Goal: Check status: Check status

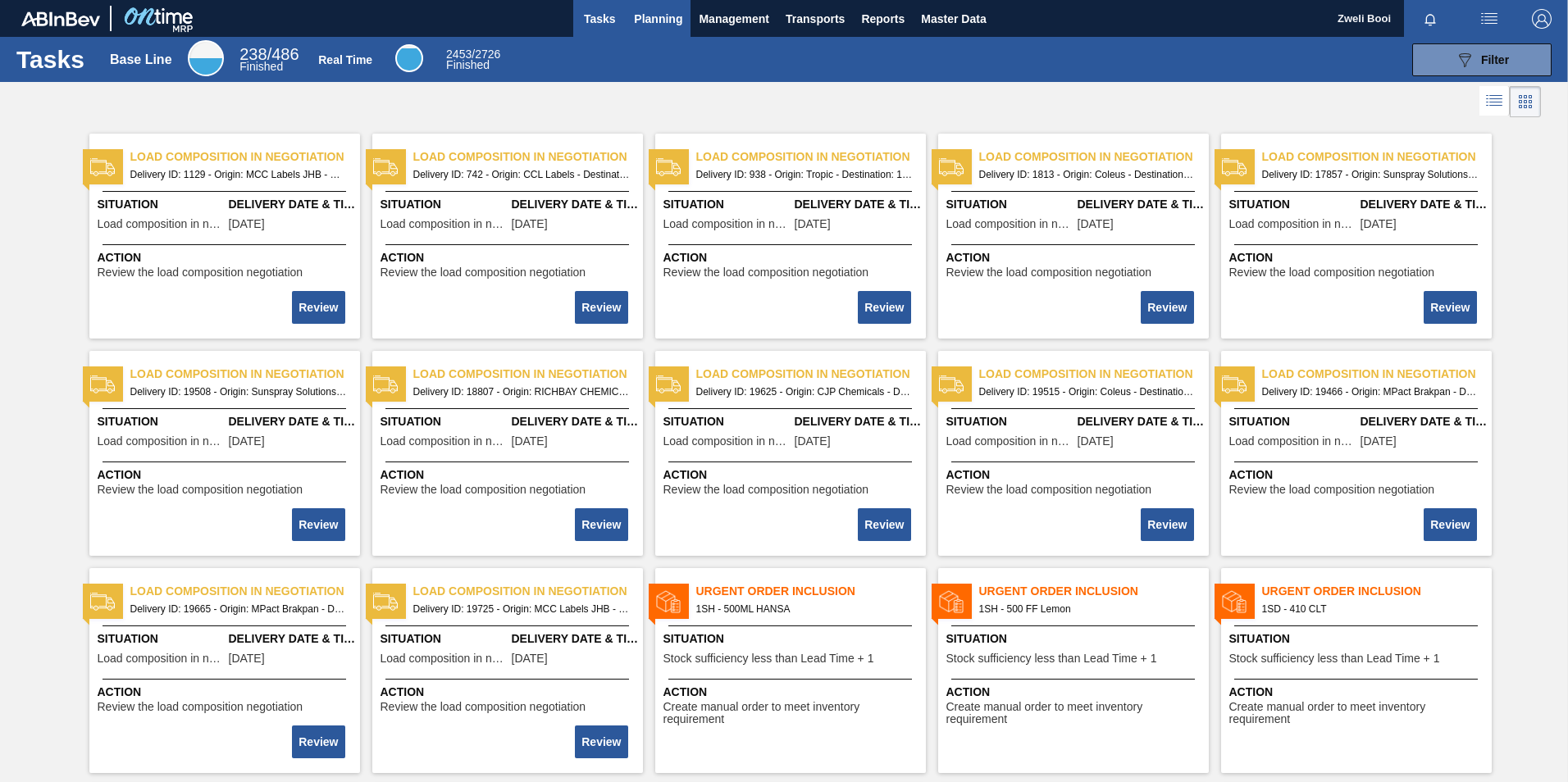
click at [650, 22] on span "Planning" at bounding box center [658, 18] width 49 height 19
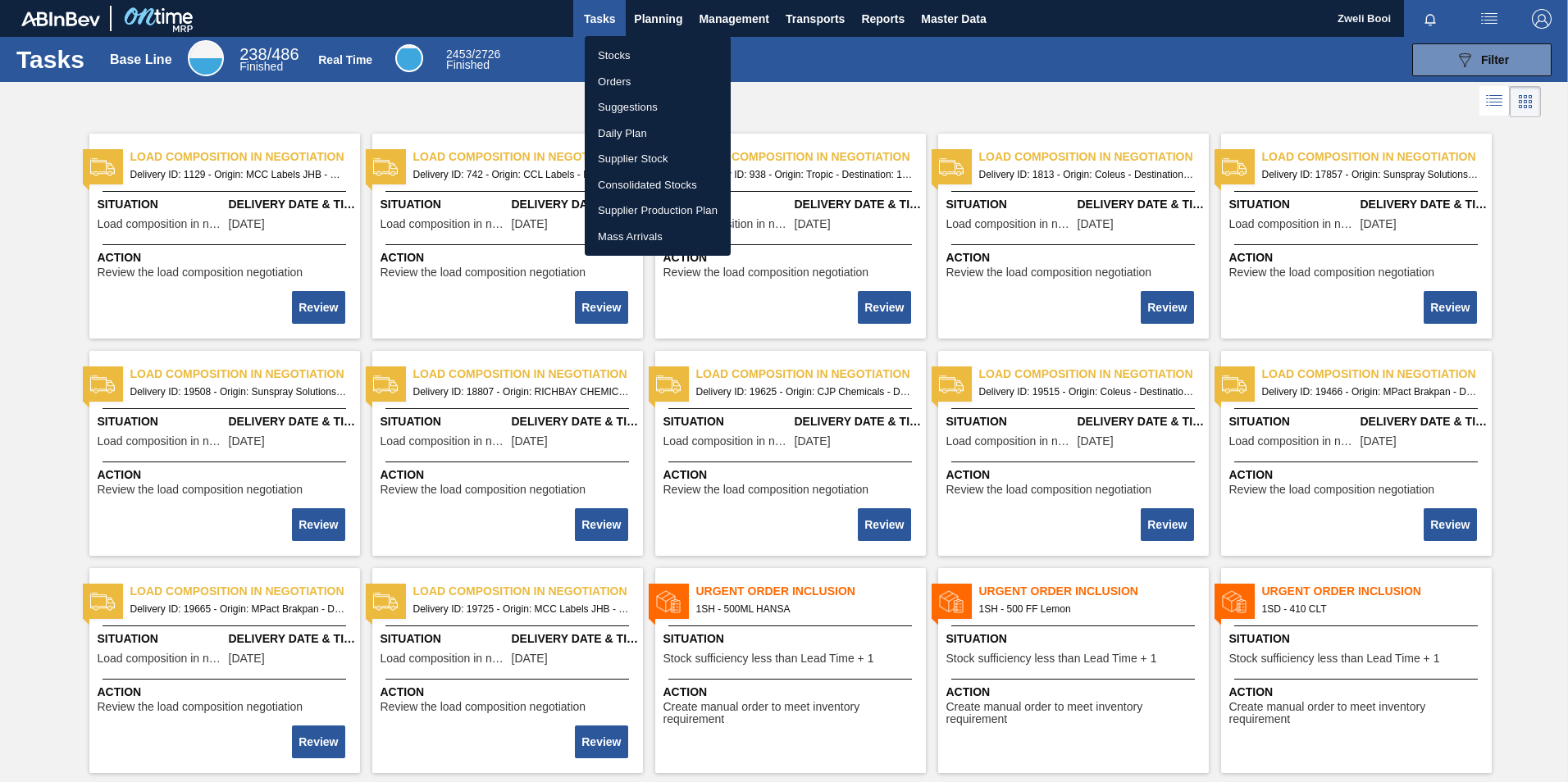
click at [636, 59] on li "Stocks" at bounding box center [657, 56] width 146 height 27
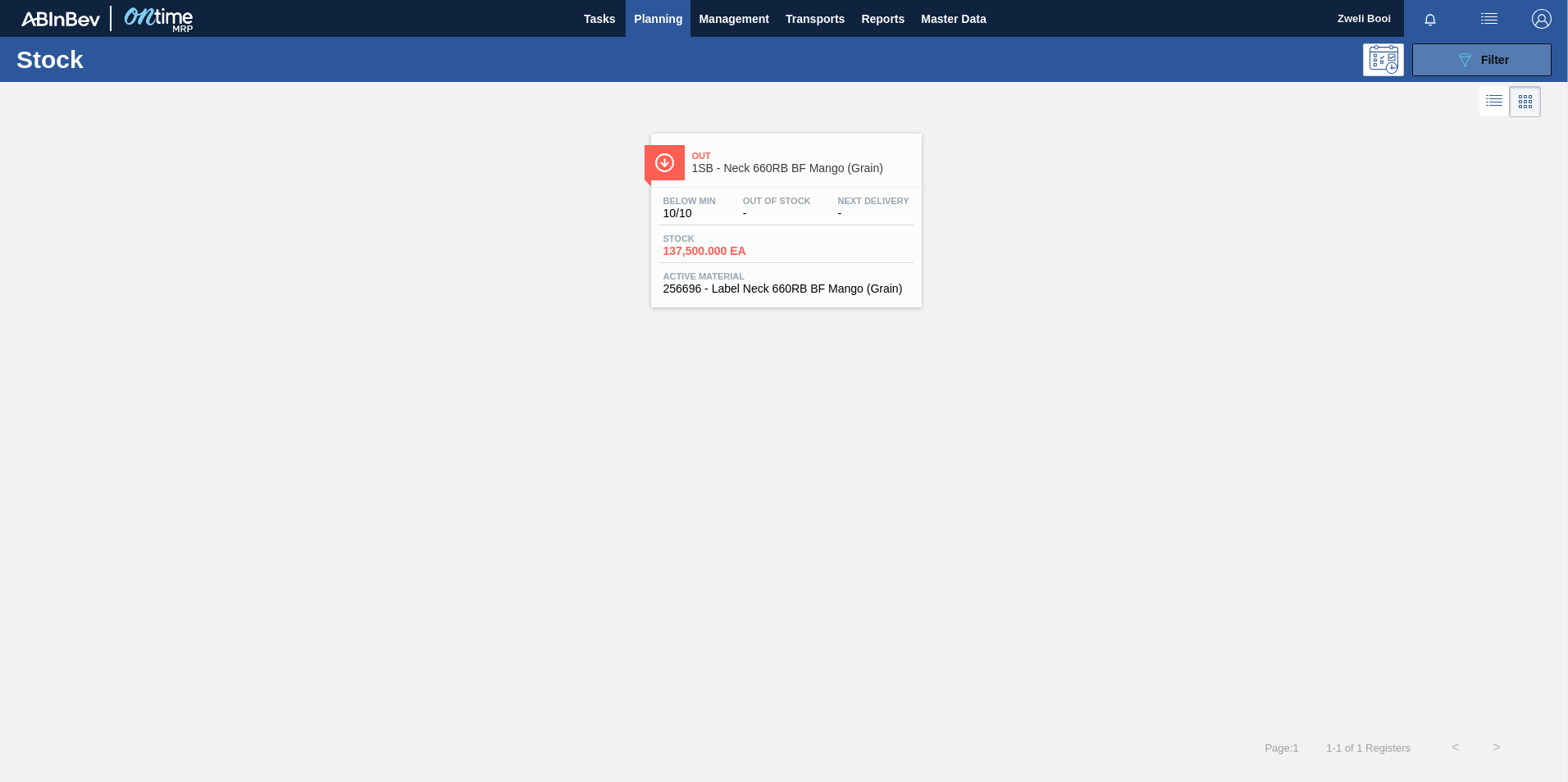
click at [1508, 53] on span "Filter" at bounding box center [1495, 60] width 27 height 13
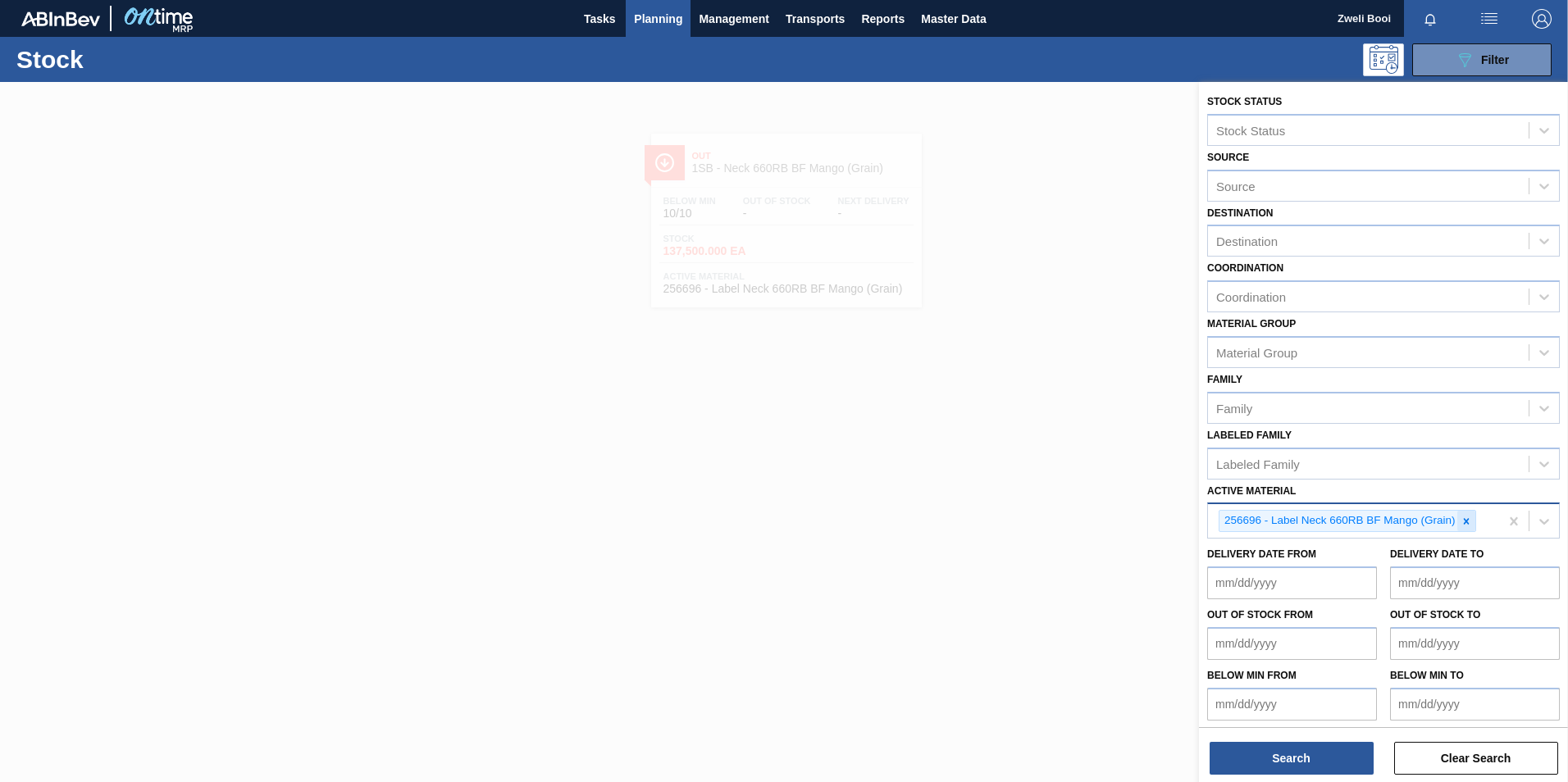
click at [1467, 522] on icon at bounding box center [1466, 521] width 5 height 5
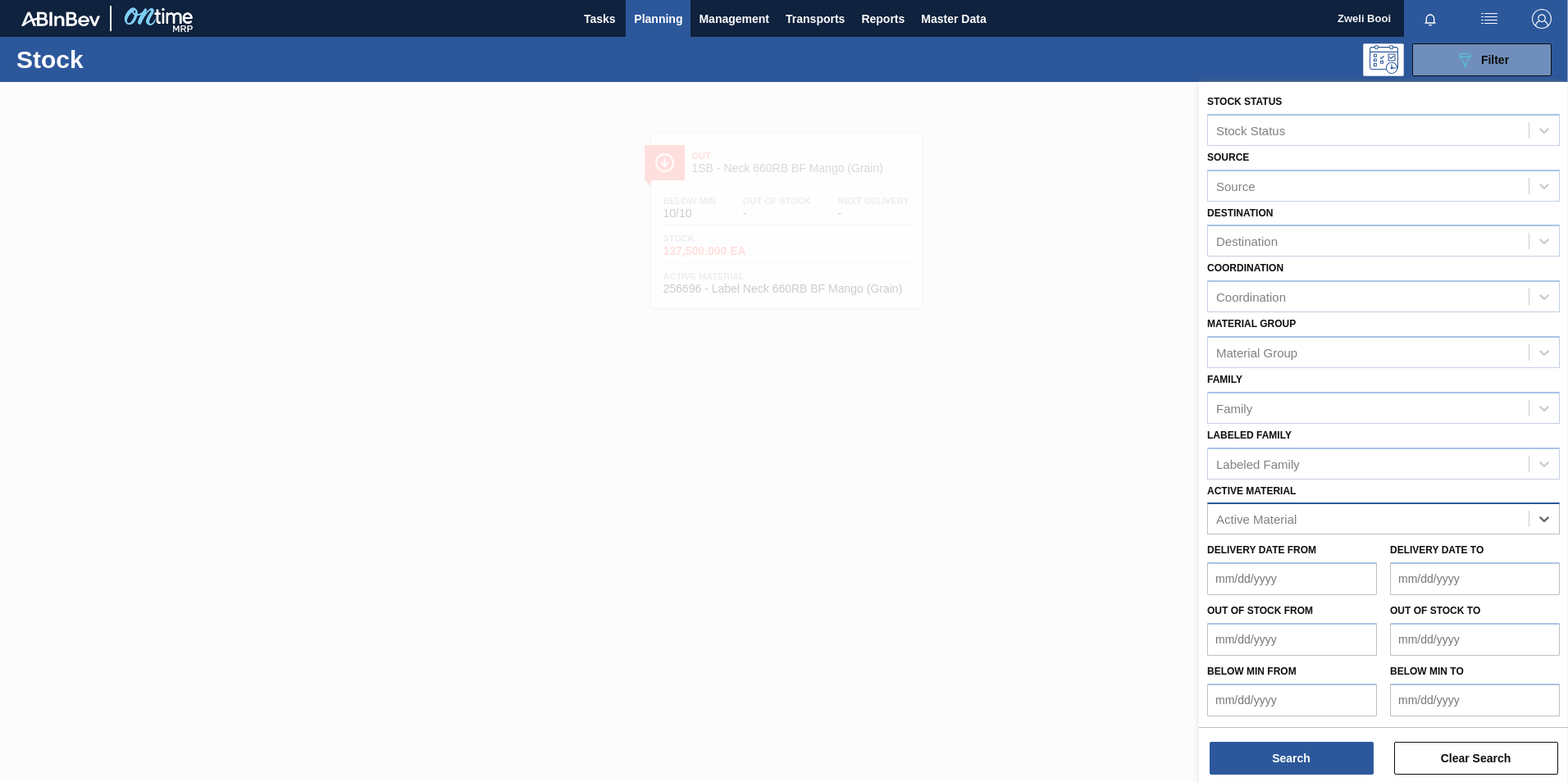
paste Material "285008"
type Material "285008"
click at [1443, 565] on div "285008 - Label Neck 660RB Redds MXD Vodka&Guarana" at bounding box center [1383, 559] width 353 height 30
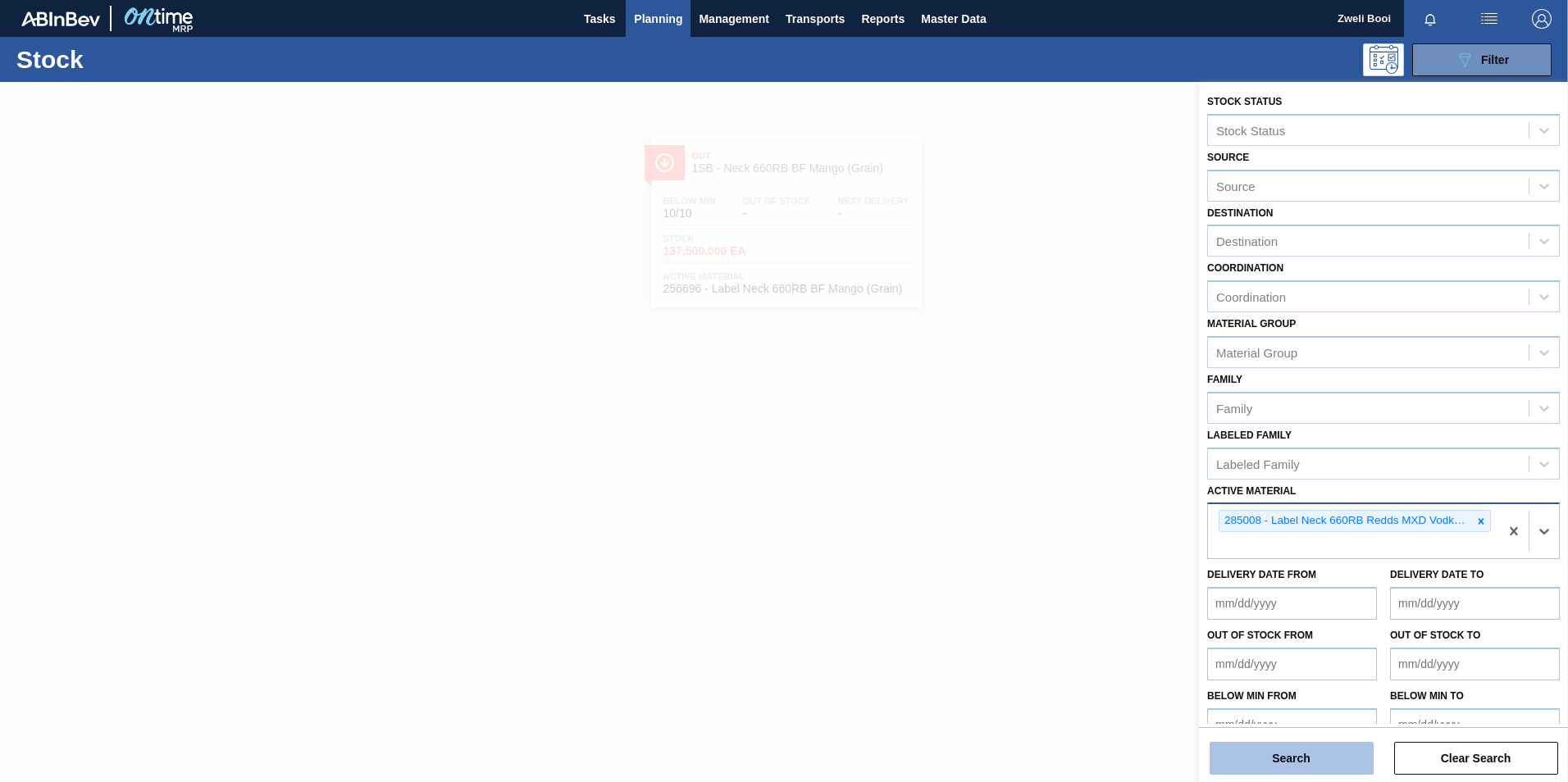
click at [1329, 761] on button "Search" at bounding box center [1291, 758] width 164 height 33
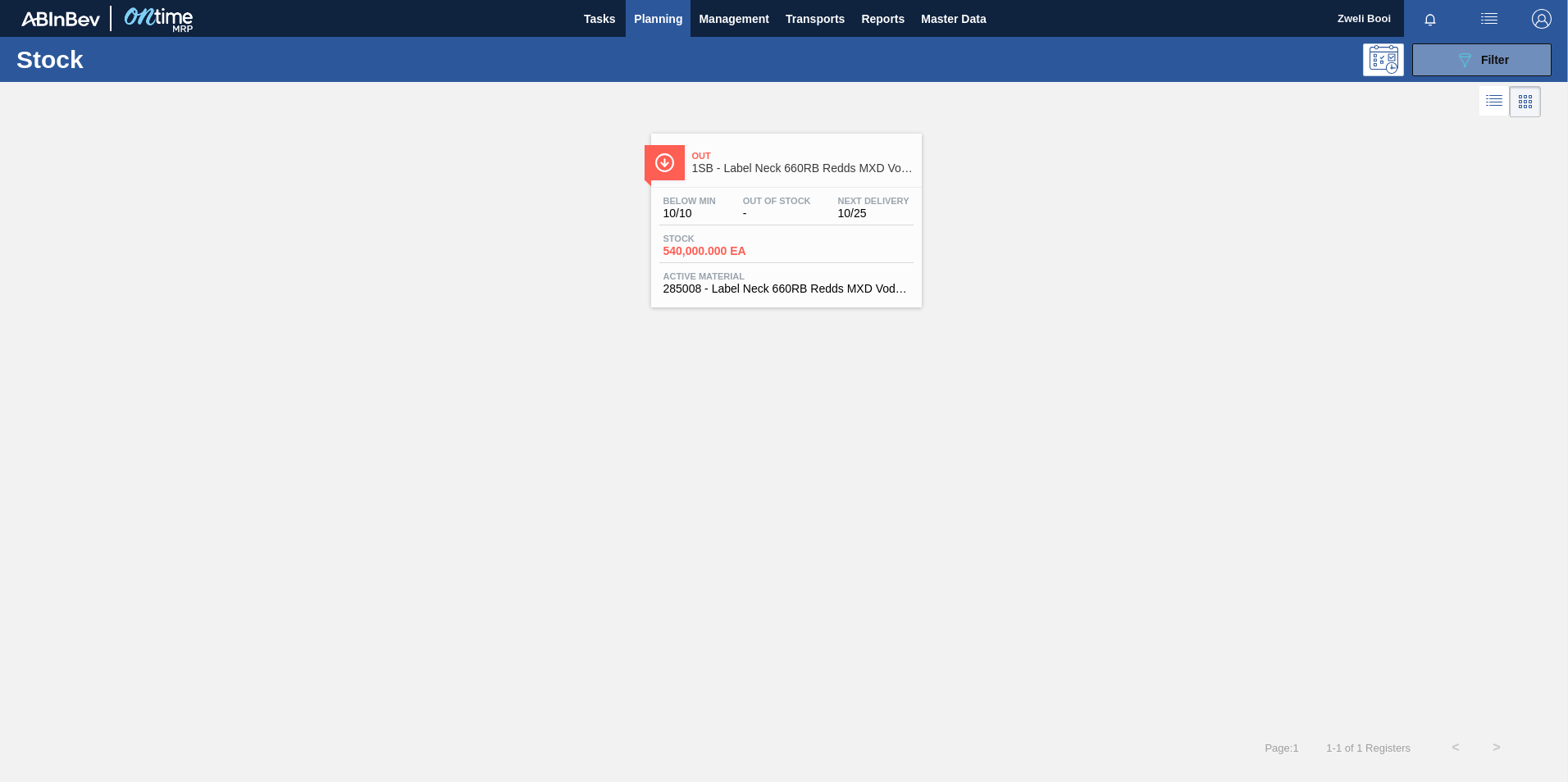
click at [819, 224] on div "Below Min 10/10 Out Of Stock - Next Delivery 10/25" at bounding box center [787, 211] width 255 height 29
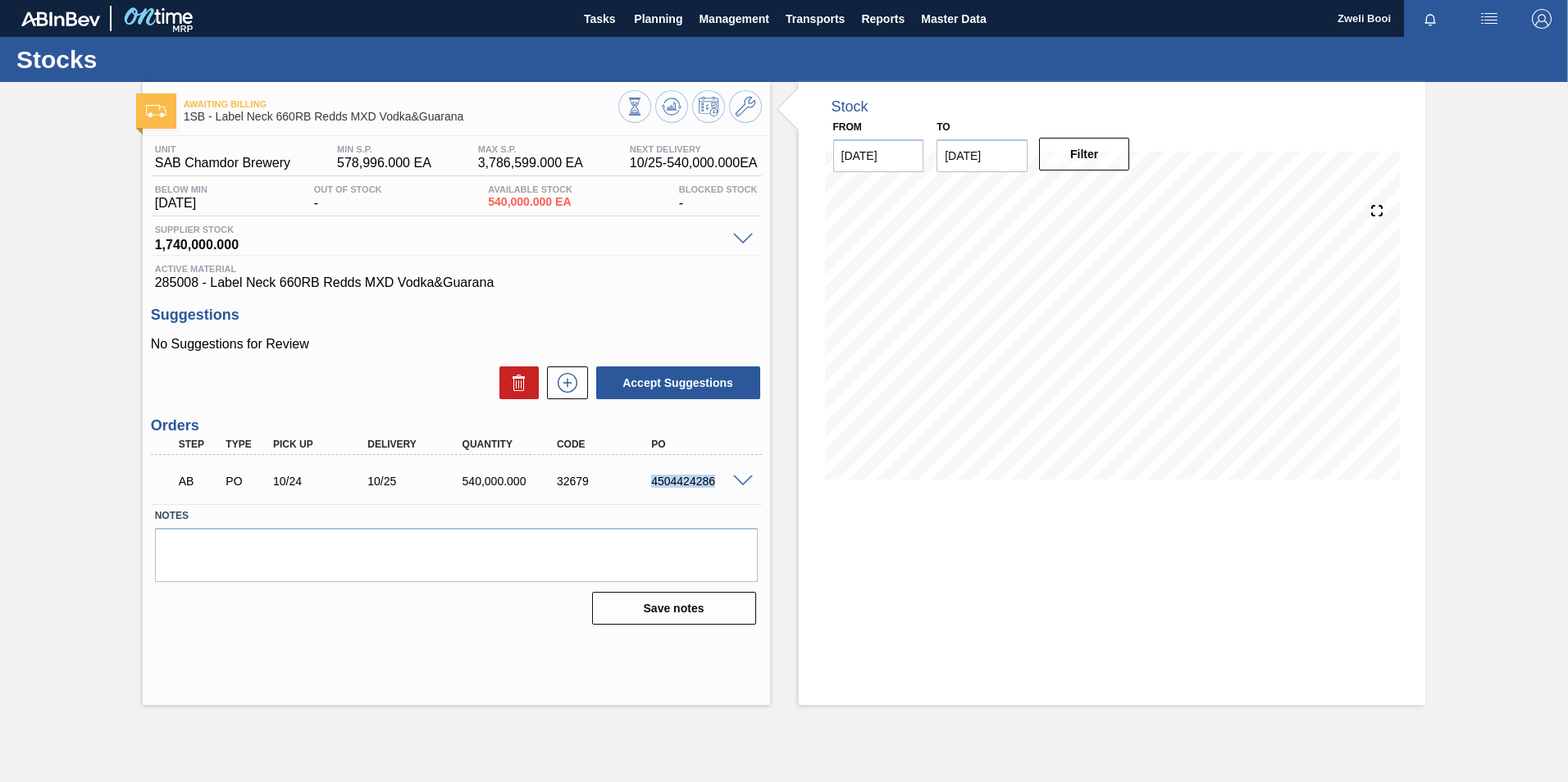
drag, startPoint x: 650, startPoint y: 479, endPoint x: 717, endPoint y: 492, distance: 68.2
click at [717, 492] on div "AB PO 10/24 10/25 540,000.000 32679 4504424286" at bounding box center [452, 480] width 568 height 33
copy div "4504424286"
click at [647, 13] on span "Planning" at bounding box center [658, 18] width 49 height 19
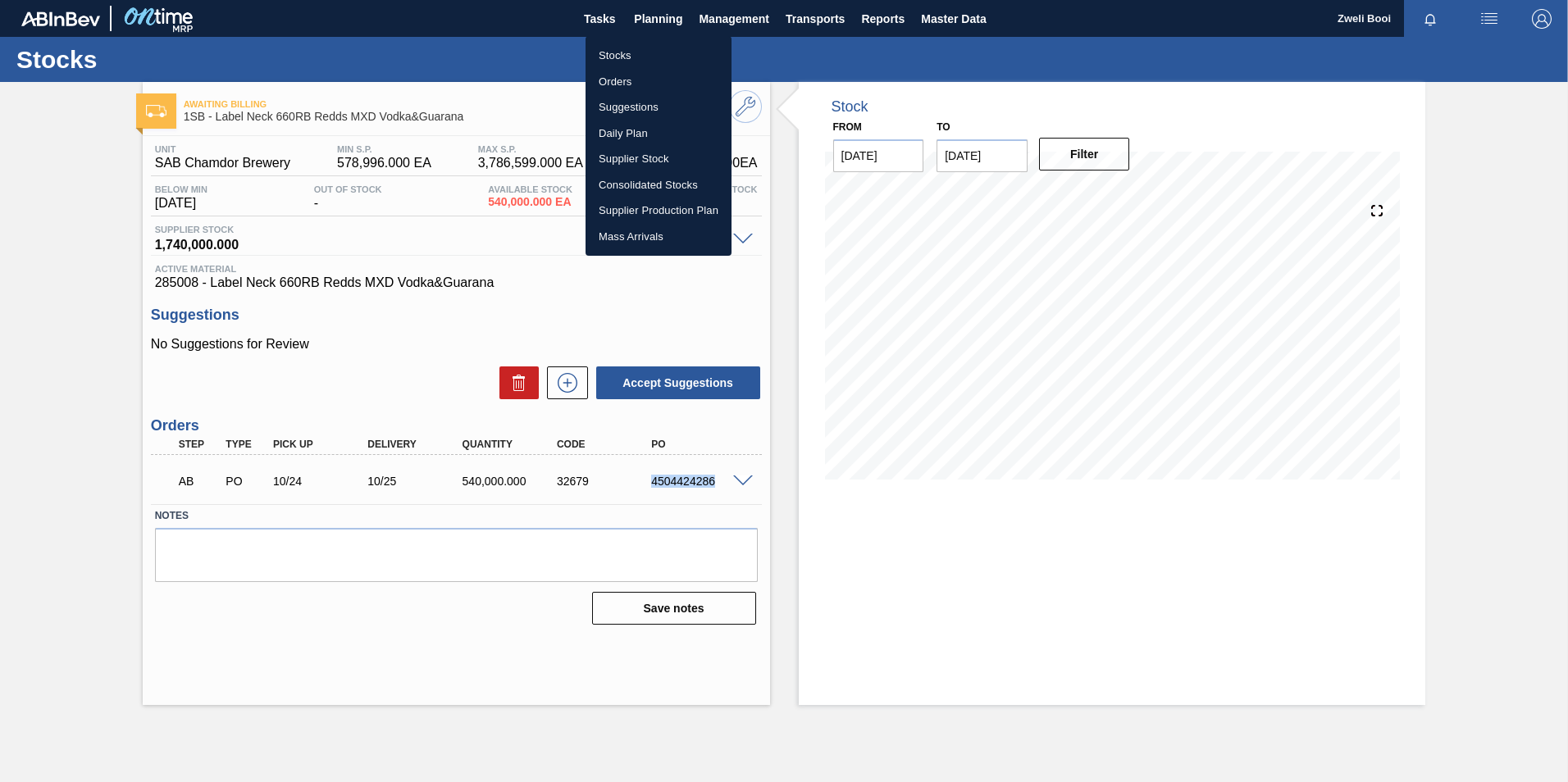
click at [620, 55] on li "Stocks" at bounding box center [658, 56] width 146 height 27
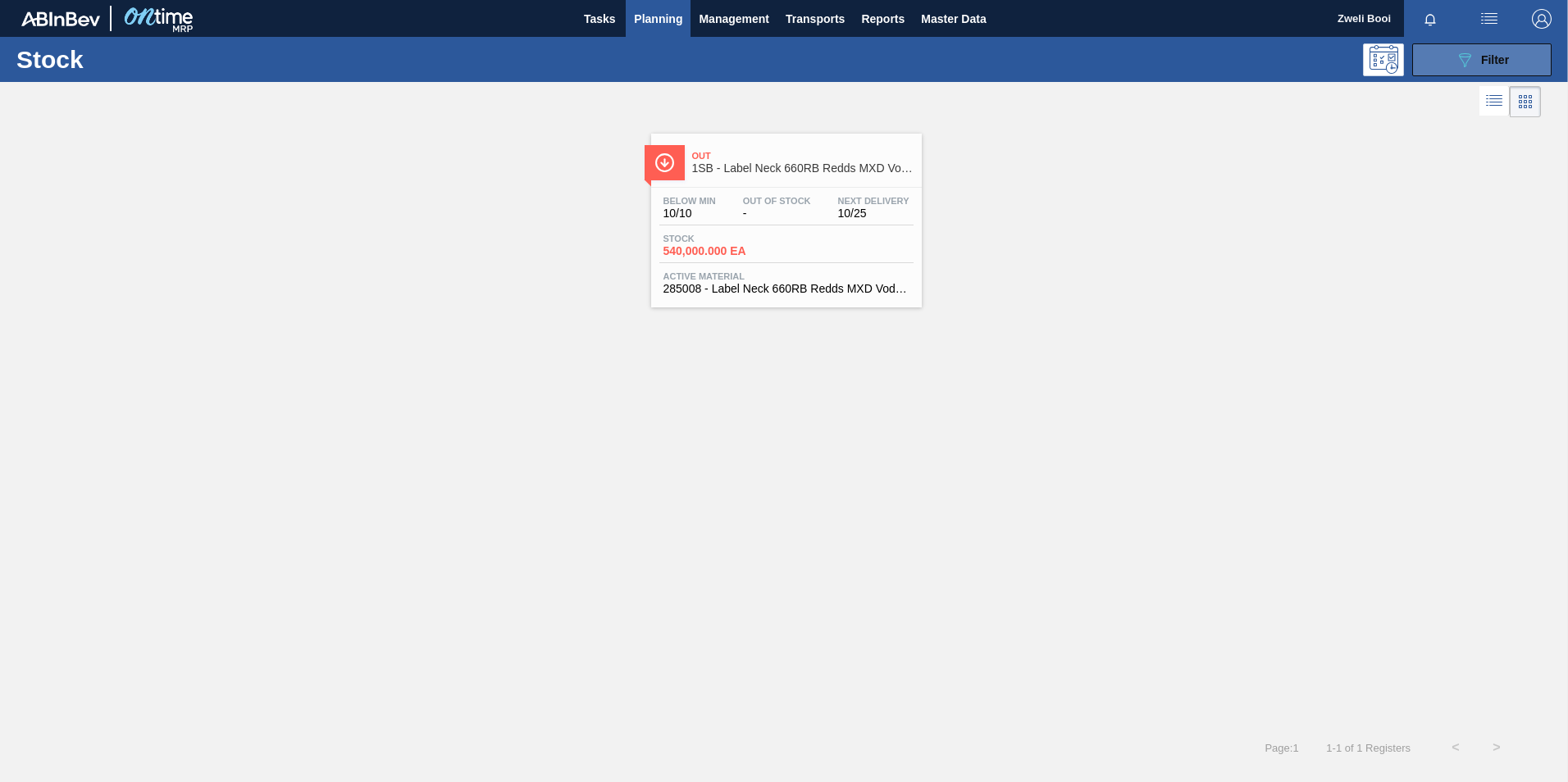
click at [1441, 57] on button "089F7B8B-B2A5-4AFE-B5C0-19BA573D28AC Filter" at bounding box center [1482, 60] width 139 height 33
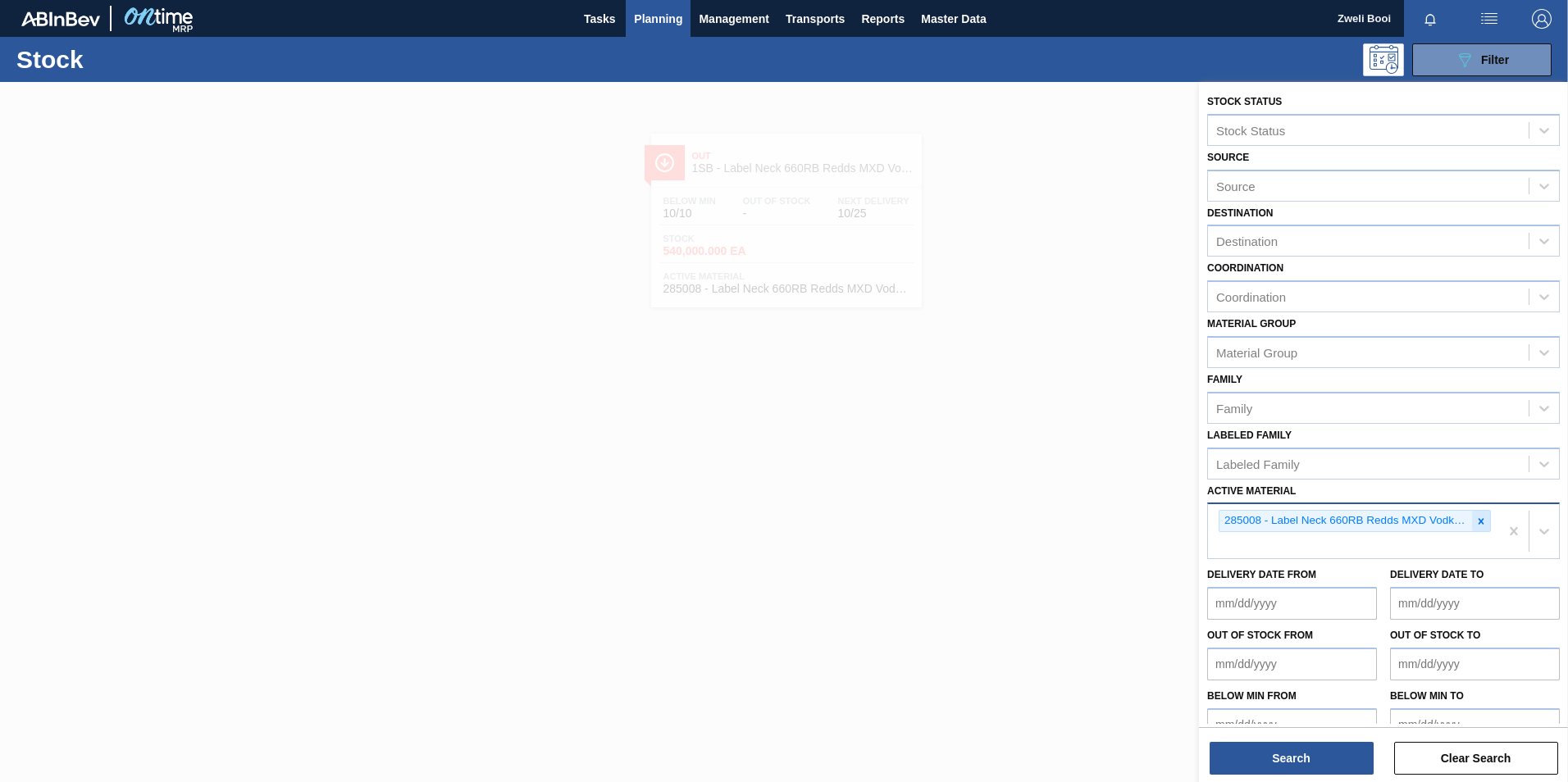
click at [1475, 517] on icon at bounding box center [1481, 521] width 12 height 12
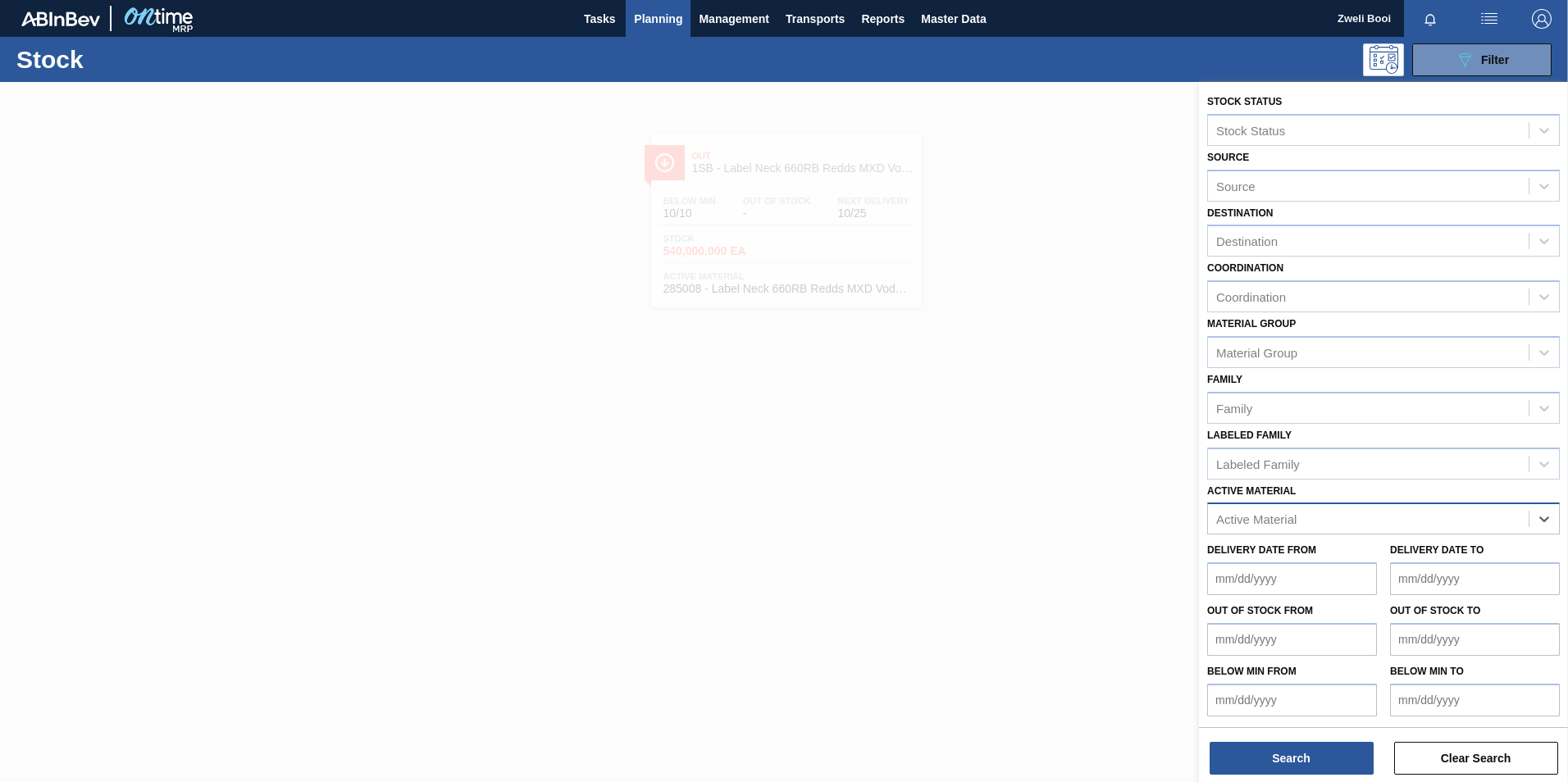
paste Material "285009"
type Material "285009"
click at [1327, 550] on div "285009 - Crown P/O Redds MXD Vodka & Guarana" at bounding box center [1383, 559] width 353 height 30
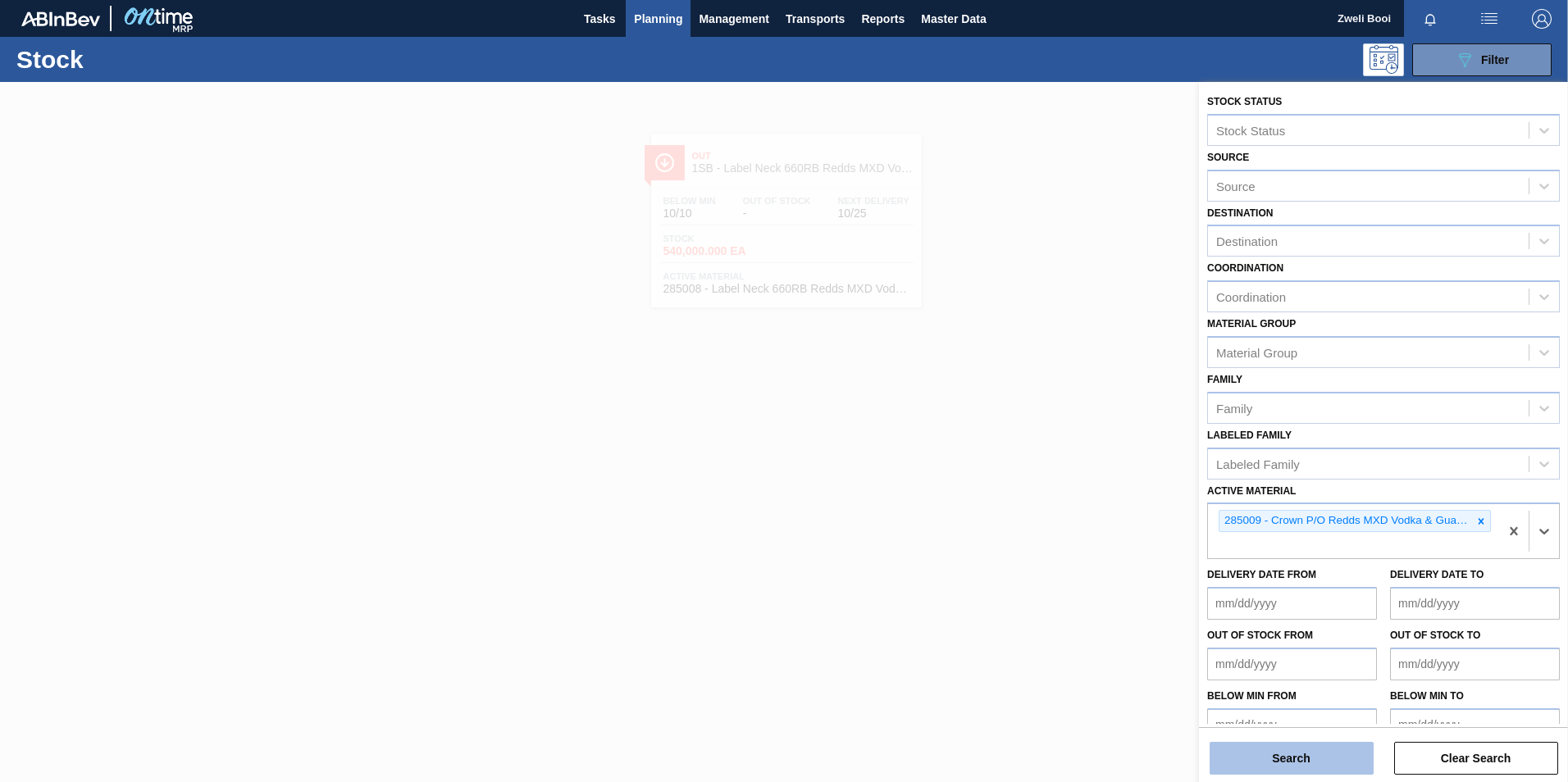
click at [1285, 748] on button "Search" at bounding box center [1291, 758] width 164 height 33
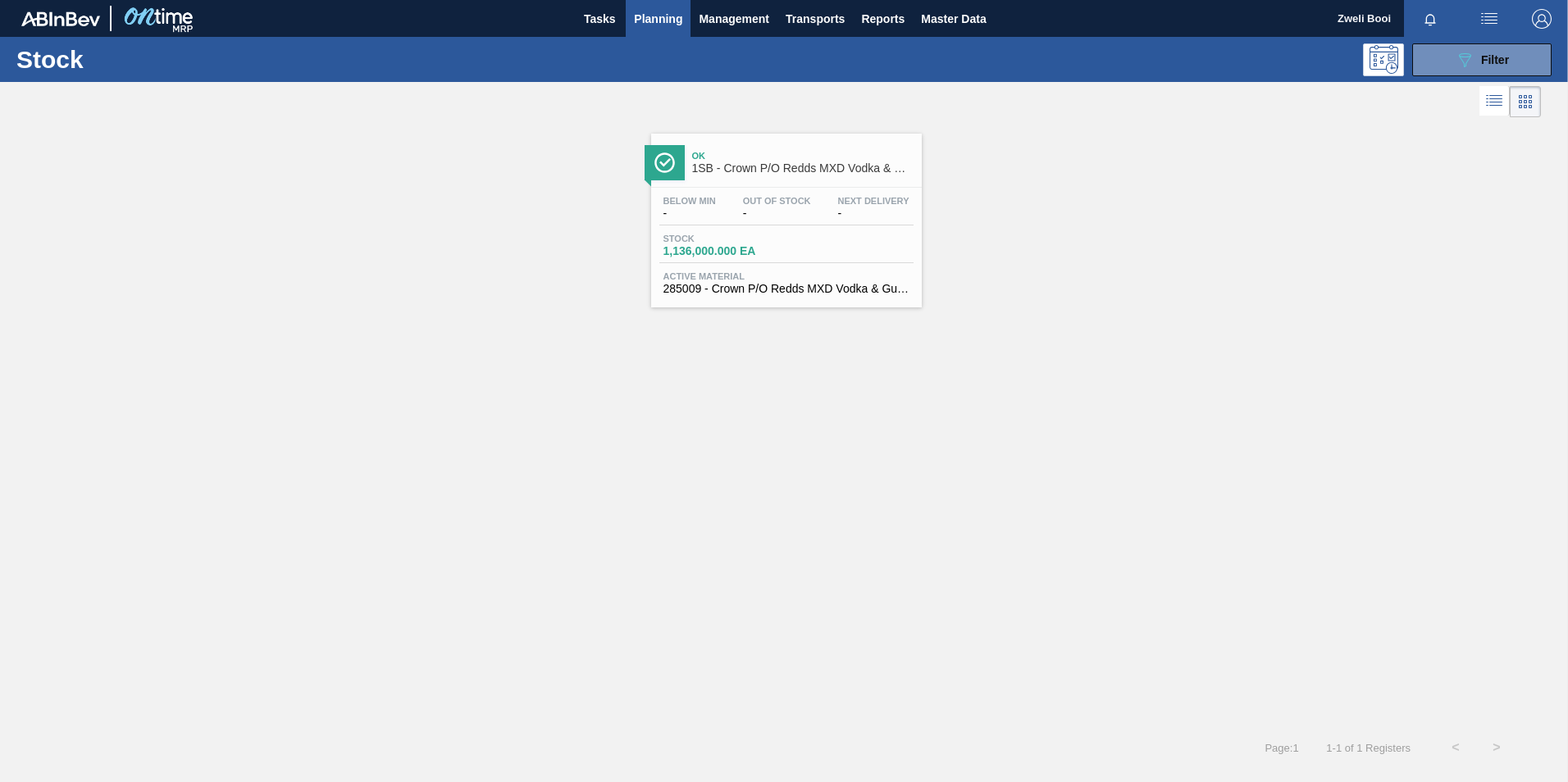
click at [805, 238] on div "Stock 1,136,000.000 EA" at bounding box center [787, 248] width 255 height 29
